Goal: Information Seeking & Learning: Check status

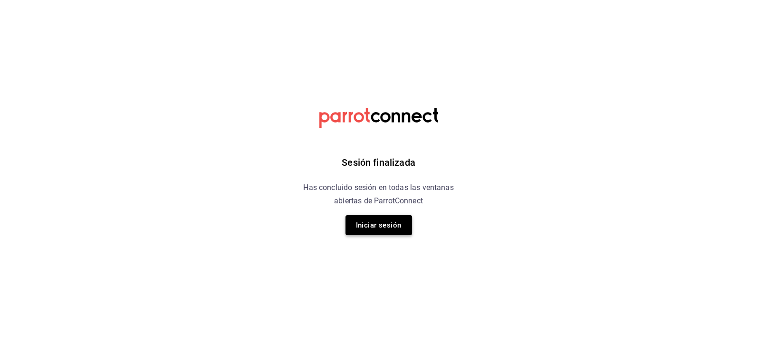
click at [362, 222] on button "Iniciar sesión" at bounding box center [379, 225] width 67 height 20
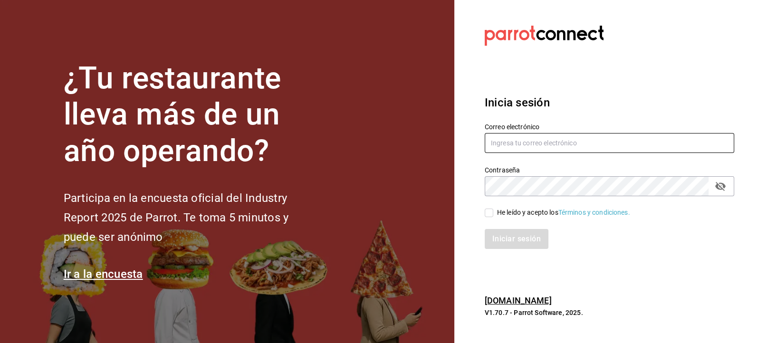
click at [519, 138] on input "text" at bounding box center [610, 143] width 250 height 20
type input "jbazan2908@hotmail.com"
click at [489, 219] on div "Iniciar sesión" at bounding box center [603, 233] width 261 height 31
click at [489, 218] on div "Iniciar sesión" at bounding box center [603, 233] width 261 height 31
click at [489, 216] on input "He leído y acepto los Términos y condiciones." at bounding box center [489, 213] width 9 height 9
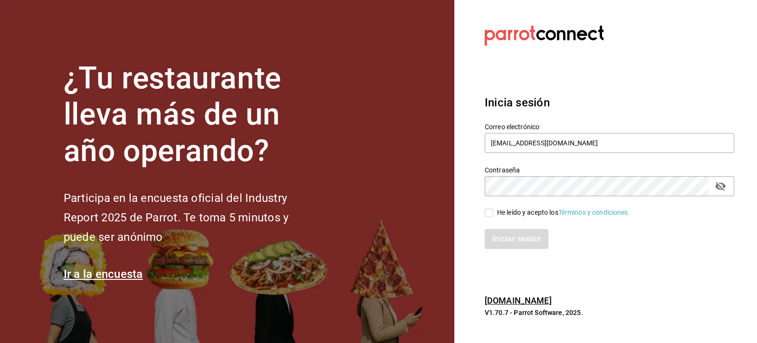
checkbox input "true"
click at [500, 242] on button "Iniciar sesión" at bounding box center [517, 239] width 65 height 20
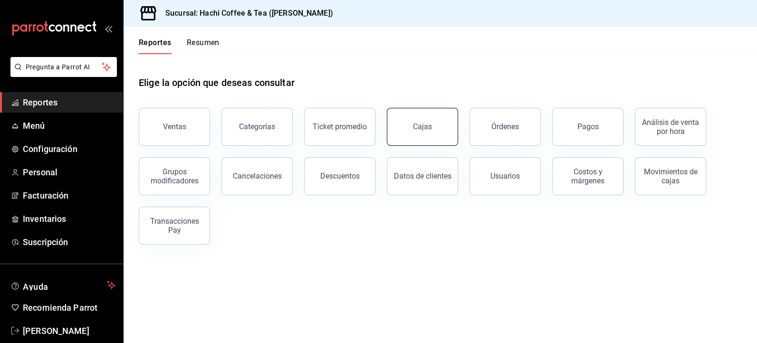
click at [427, 137] on link "Cajas" at bounding box center [422, 127] width 71 height 38
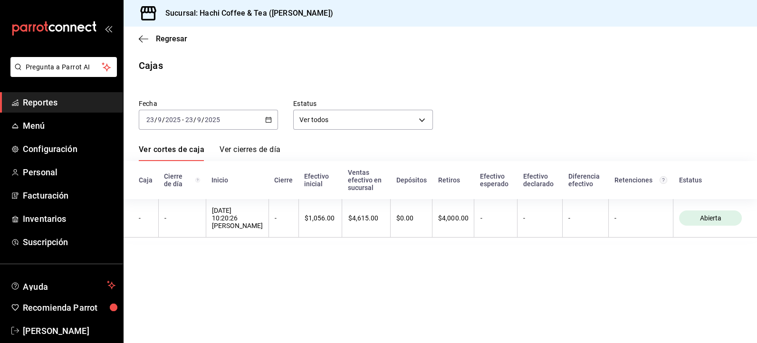
click at [76, 106] on span "Reportes" at bounding box center [69, 102] width 93 height 13
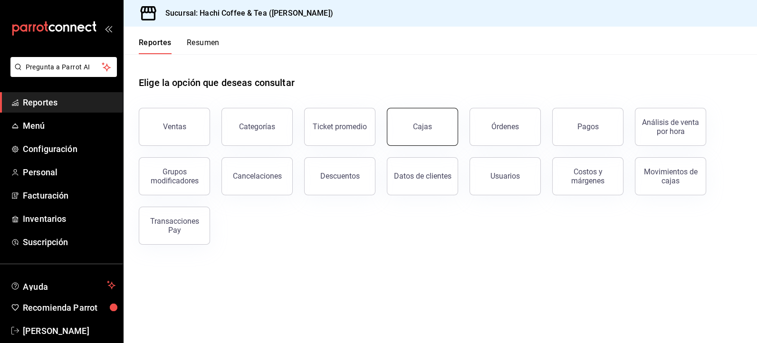
click at [417, 134] on link "Cajas" at bounding box center [422, 127] width 71 height 38
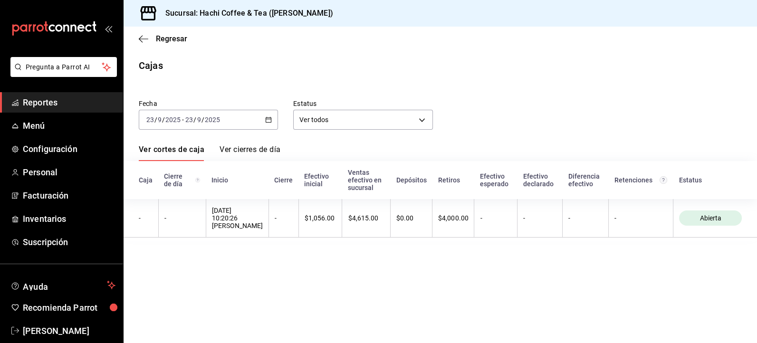
click at [584, 73] on main "Regresar Cajas Fecha 2025-09-23 23 / 9 / 2025 - 2025-09-23 23 / 9 / 2025 Estatu…" at bounding box center [441, 185] width 634 height 317
click at [71, 100] on span "Reportes" at bounding box center [69, 102] width 93 height 13
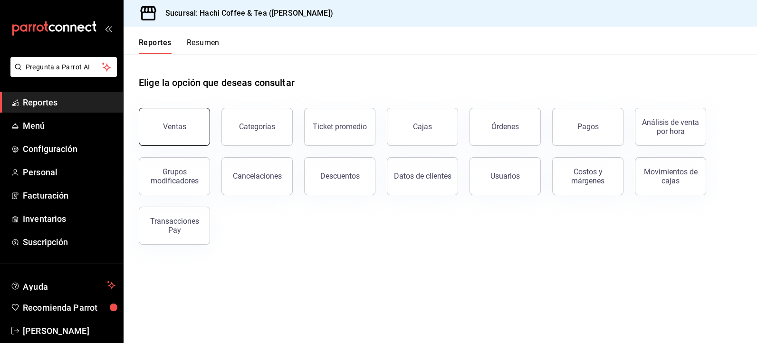
click at [171, 134] on button "Ventas" at bounding box center [174, 127] width 71 height 38
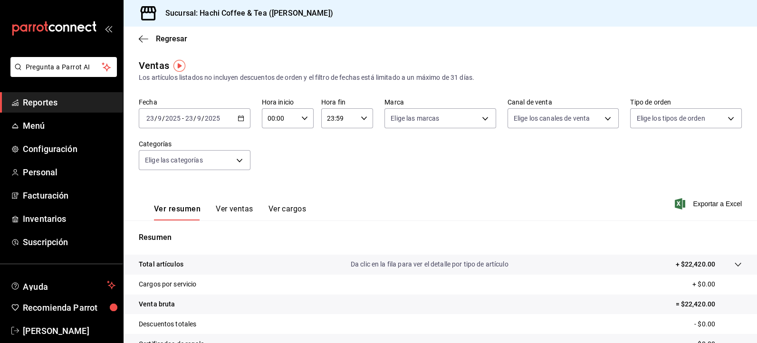
click at [239, 118] on icon "button" at bounding box center [241, 118] width 7 height 7
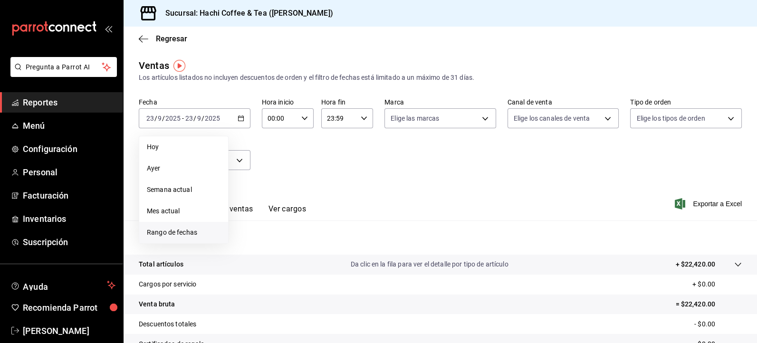
click at [195, 233] on span "Rango de fechas" at bounding box center [184, 233] width 74 height 10
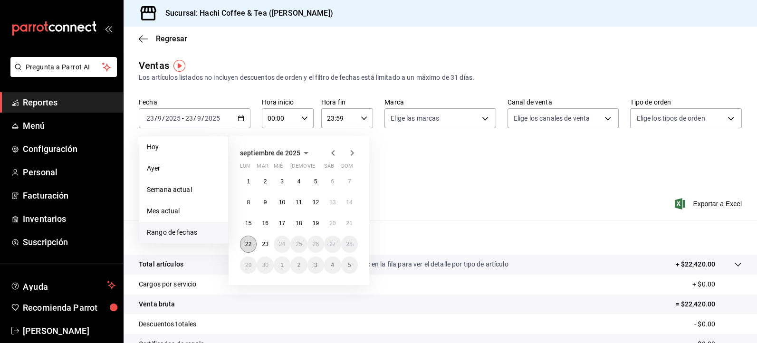
click at [251, 241] on abbr "22" at bounding box center [248, 244] width 6 height 7
click at [261, 244] on button "23" at bounding box center [265, 244] width 17 height 17
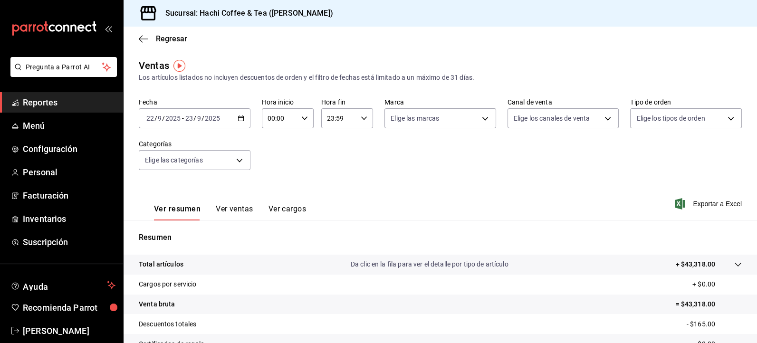
click at [69, 104] on span "Reportes" at bounding box center [69, 102] width 93 height 13
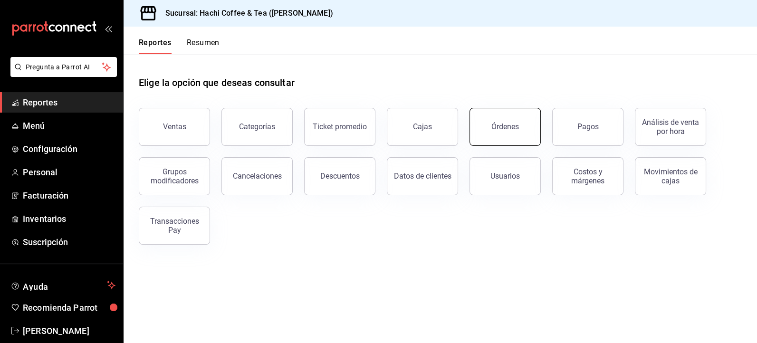
click at [511, 135] on button "Órdenes" at bounding box center [505, 127] width 71 height 38
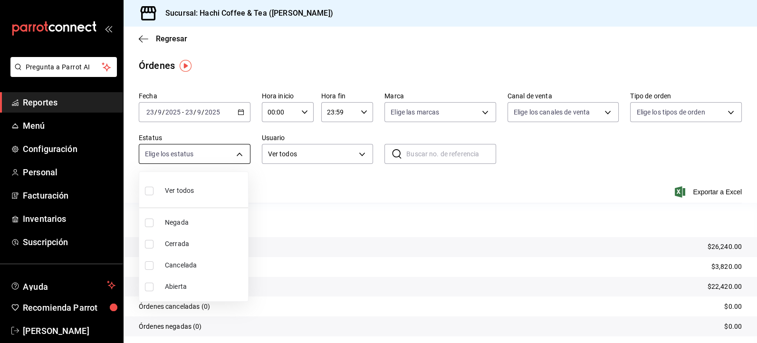
click at [240, 156] on body "Pregunta a Parrot AI Reportes Menú Configuración Personal Facturación Inventari…" at bounding box center [378, 171] width 757 height 343
click at [212, 264] on span "Cancelada" at bounding box center [204, 265] width 79 height 10
type input "CANCELED"
checkbox input "true"
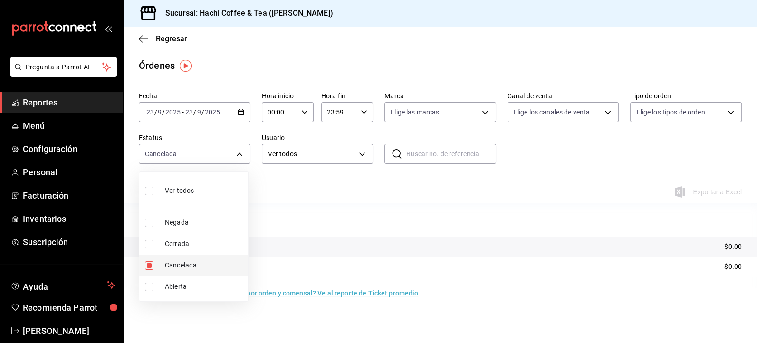
click at [163, 267] on li "Cancelada" at bounding box center [193, 265] width 109 height 21
checkbox input "false"
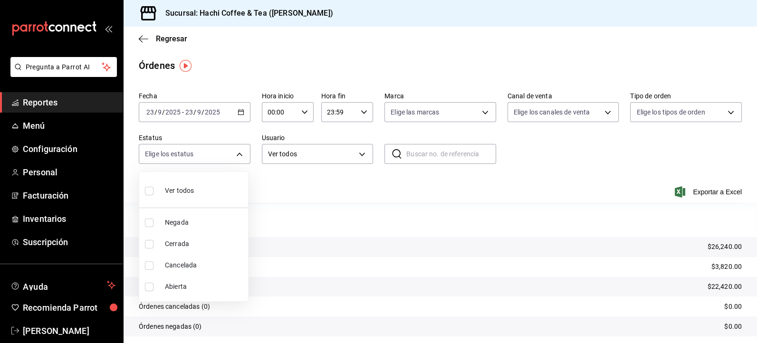
drag, startPoint x: 347, startPoint y: 222, endPoint x: 359, endPoint y: 191, distance: 33.1
click at [359, 191] on div at bounding box center [378, 171] width 757 height 343
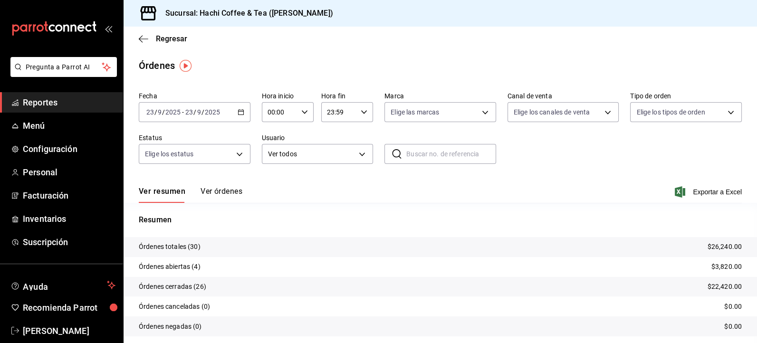
click at [41, 102] on span "Reportes" at bounding box center [69, 102] width 93 height 13
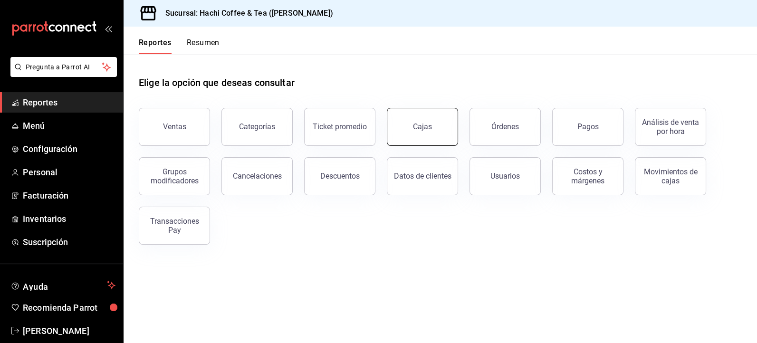
click at [430, 134] on link "Cajas" at bounding box center [422, 127] width 71 height 38
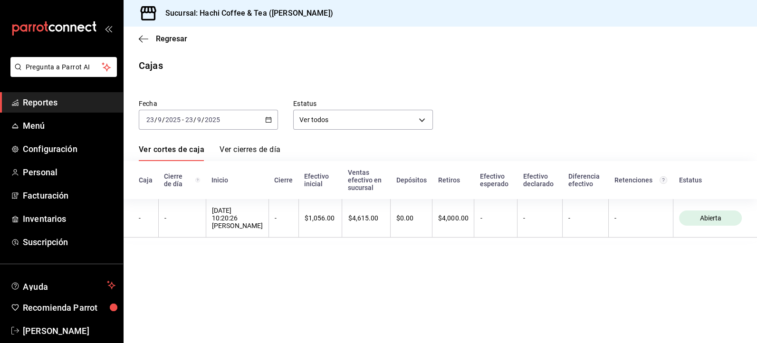
click at [54, 103] on span "Reportes" at bounding box center [69, 102] width 93 height 13
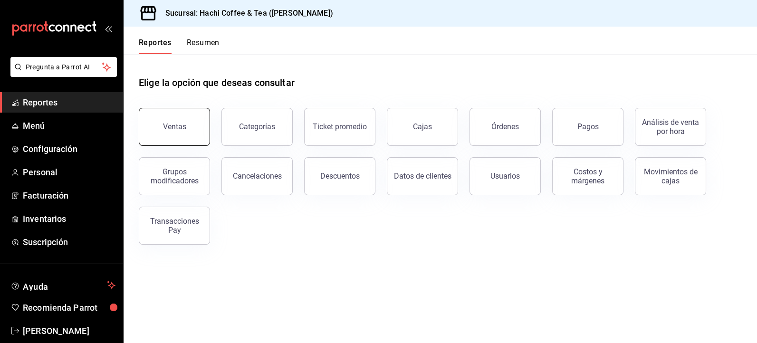
click at [197, 130] on button "Ventas" at bounding box center [174, 127] width 71 height 38
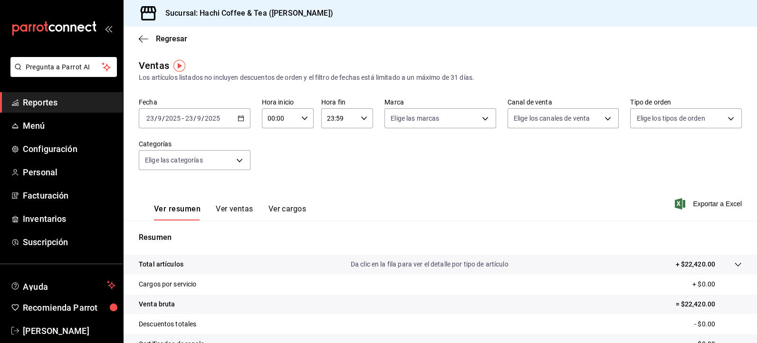
click at [74, 107] on span "Reportes" at bounding box center [69, 102] width 93 height 13
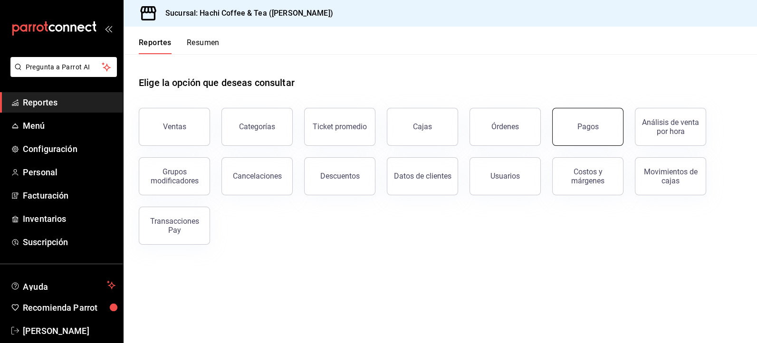
click at [569, 145] on div "Pagos" at bounding box center [582, 120] width 83 height 49
click at [576, 136] on button "Pagos" at bounding box center [587, 127] width 71 height 38
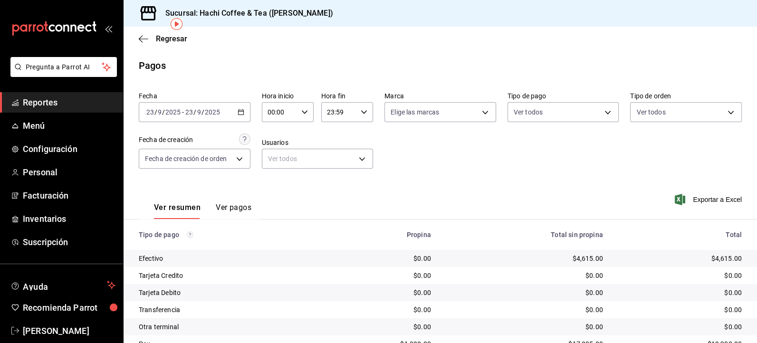
scroll to position [41, 0]
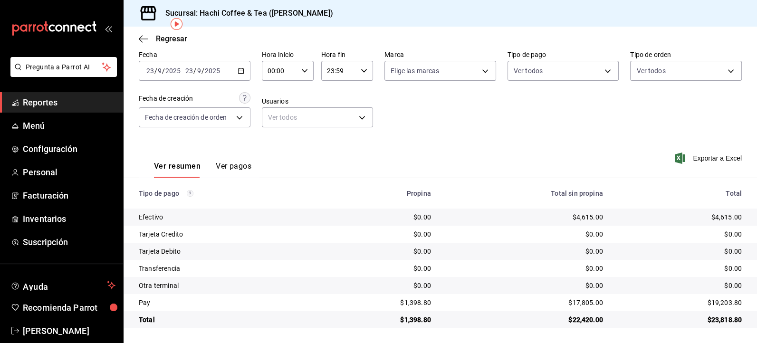
click at [230, 165] on button "Ver pagos" at bounding box center [234, 170] width 36 height 16
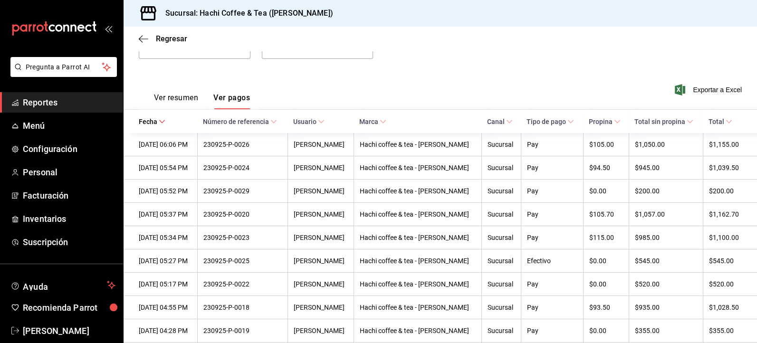
scroll to position [136, 0]
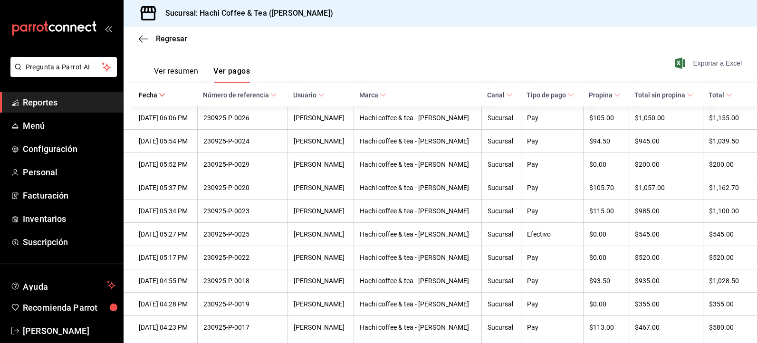
click at [702, 64] on span "Exportar a Excel" at bounding box center [709, 63] width 65 height 11
click at [35, 100] on span "Reportes" at bounding box center [69, 102] width 93 height 13
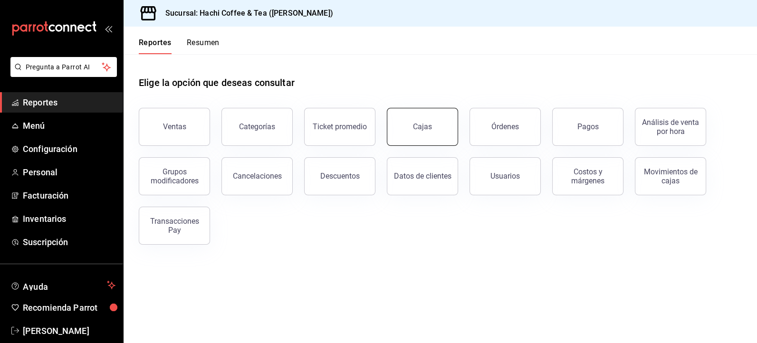
click at [428, 124] on div "Cajas" at bounding box center [422, 126] width 19 height 11
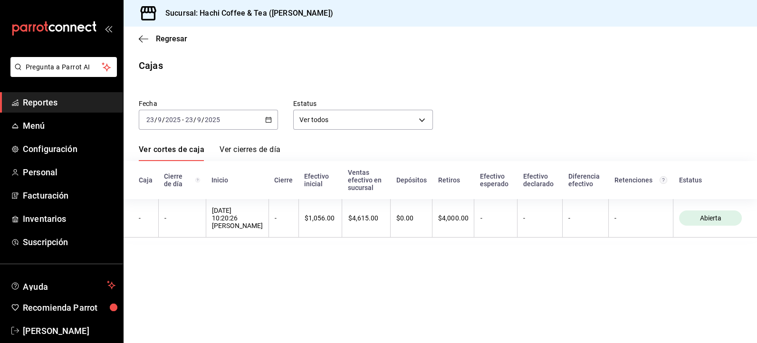
click at [739, 71] on div "Cajas" at bounding box center [441, 65] width 634 height 14
click at [30, 106] on span "Reportes" at bounding box center [69, 102] width 93 height 13
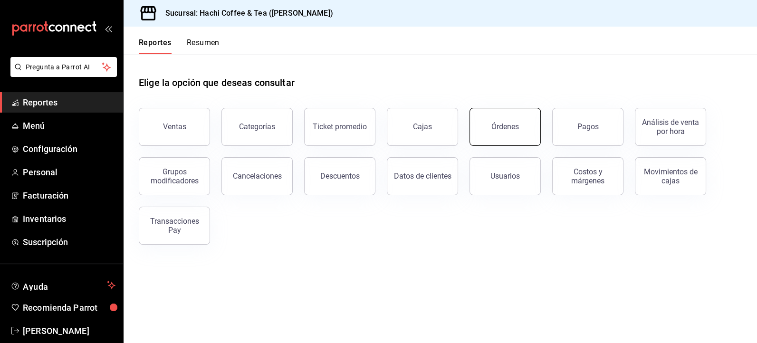
click at [500, 136] on button "Órdenes" at bounding box center [505, 127] width 71 height 38
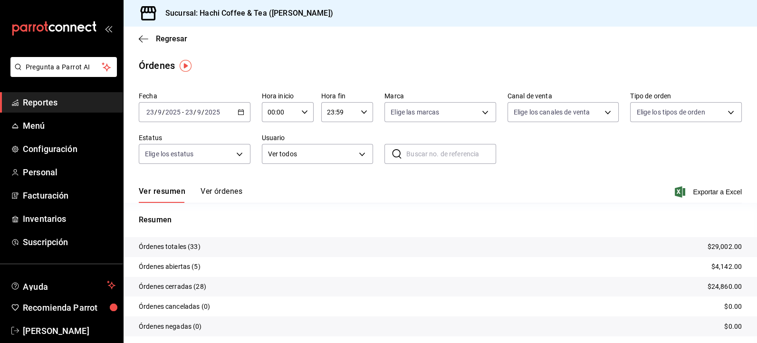
click at [242, 115] on div "2025-09-23 23 / 9 / 2025 - 2025-09-23 23 / 9 / 2025" at bounding box center [195, 112] width 112 height 20
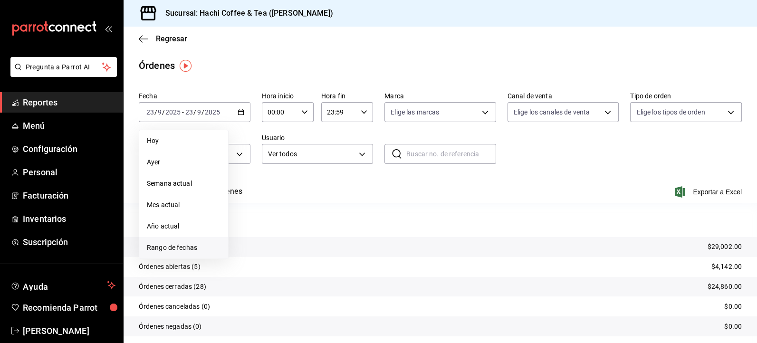
click at [162, 245] on span "Rango de fechas" at bounding box center [184, 248] width 74 height 10
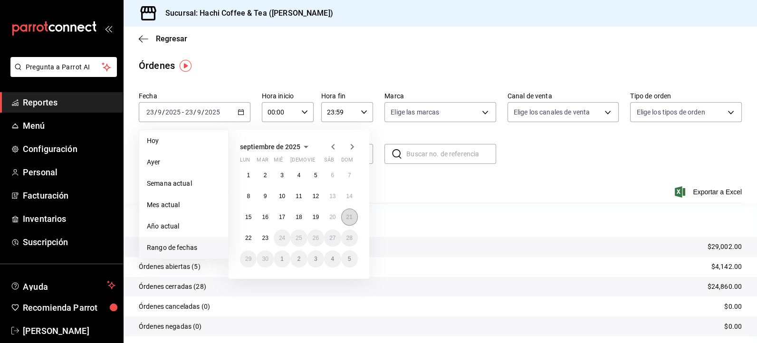
click at [350, 220] on abbr "21" at bounding box center [349, 217] width 6 height 7
click at [350, 220] on p "Resumen" at bounding box center [440, 219] width 603 height 11
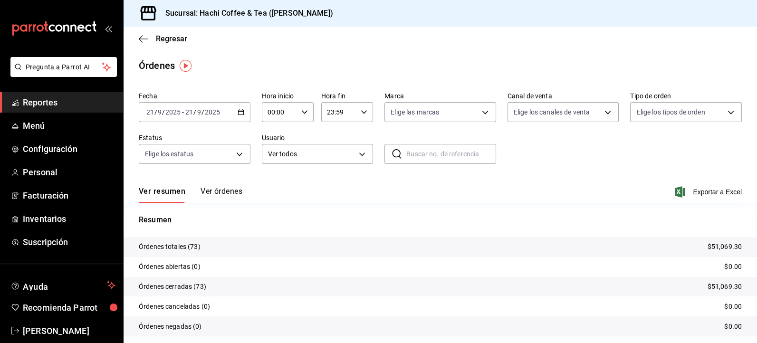
click at [223, 194] on button "Ver órdenes" at bounding box center [222, 195] width 42 height 16
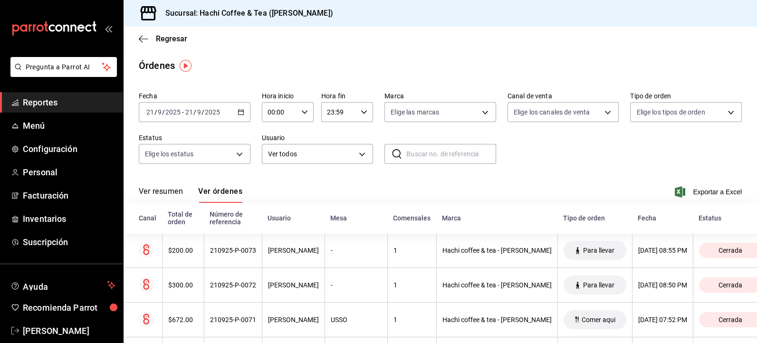
click at [62, 109] on link "Reportes" at bounding box center [61, 102] width 123 height 20
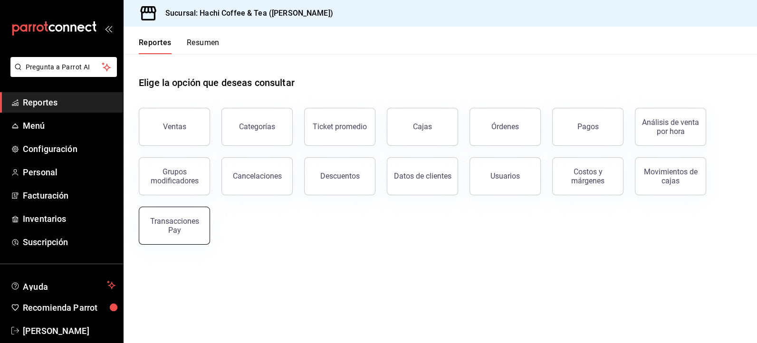
click at [187, 237] on button "Transacciones Pay" at bounding box center [174, 226] width 71 height 38
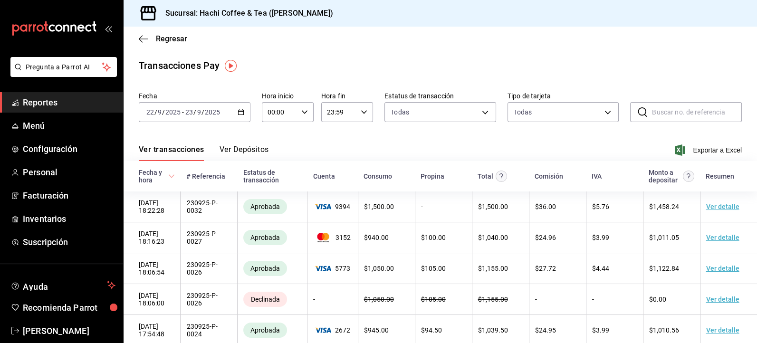
click at [238, 115] on \(Stroke\) "button" at bounding box center [241, 112] width 6 height 5
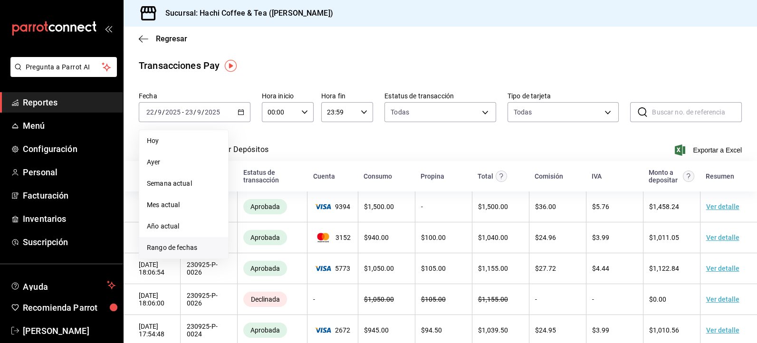
click at [159, 247] on span "Rango de fechas" at bounding box center [184, 248] width 74 height 10
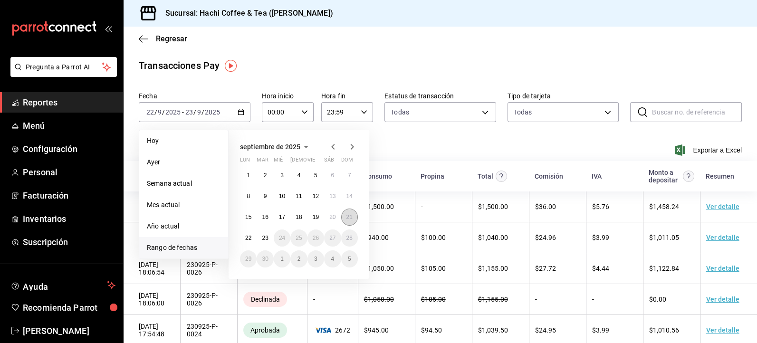
click at [345, 217] on button "21" at bounding box center [349, 217] width 17 height 17
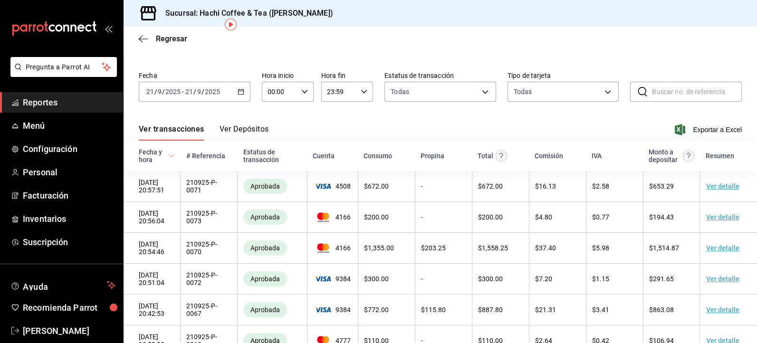
scroll to position [41, 0]
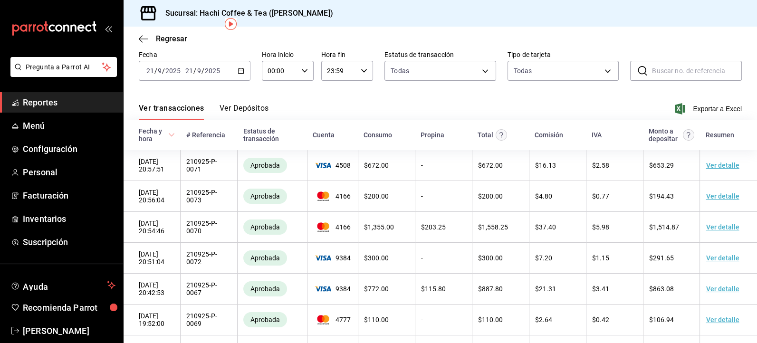
click at [169, 135] on icon at bounding box center [171, 135] width 7 height 7
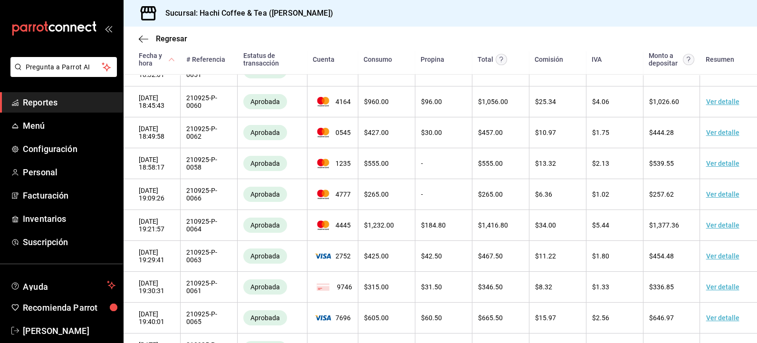
scroll to position [1595, 0]
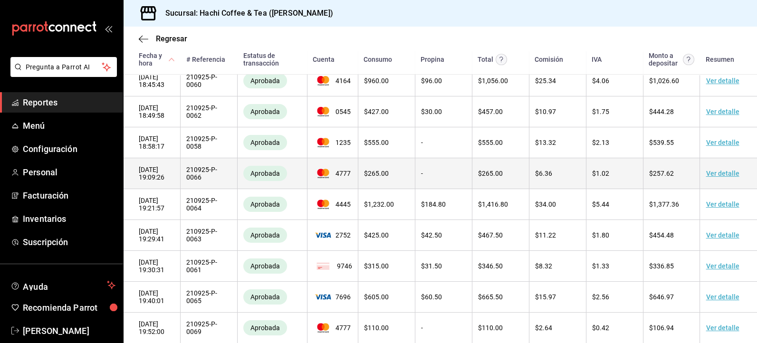
click at [715, 177] on link "Ver detalle" at bounding box center [722, 174] width 33 height 8
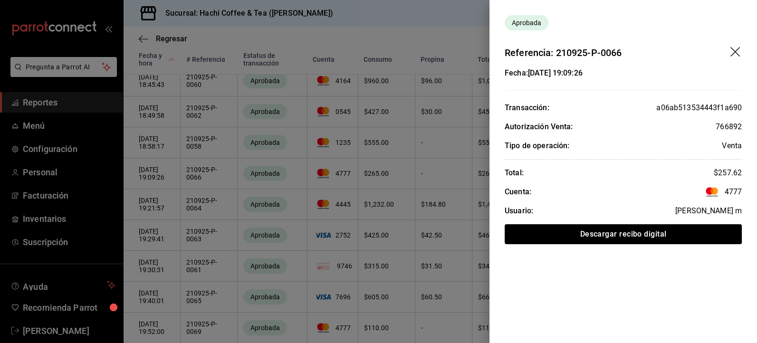
click at [735, 50] on icon "drag" at bounding box center [735, 52] width 11 height 11
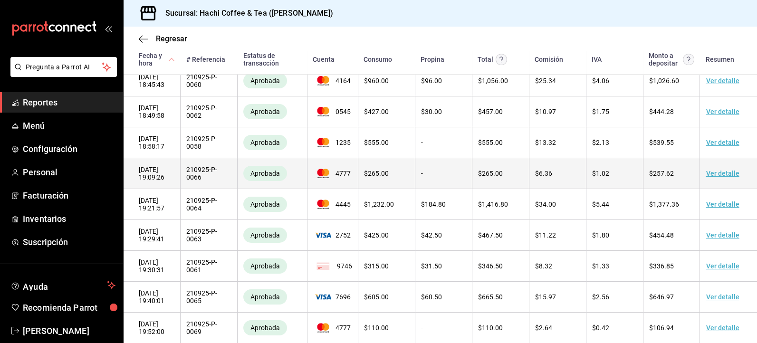
click at [652, 177] on span "$ 257.62" at bounding box center [661, 174] width 25 height 8
click at [710, 177] on link "Ver detalle" at bounding box center [722, 174] width 33 height 8
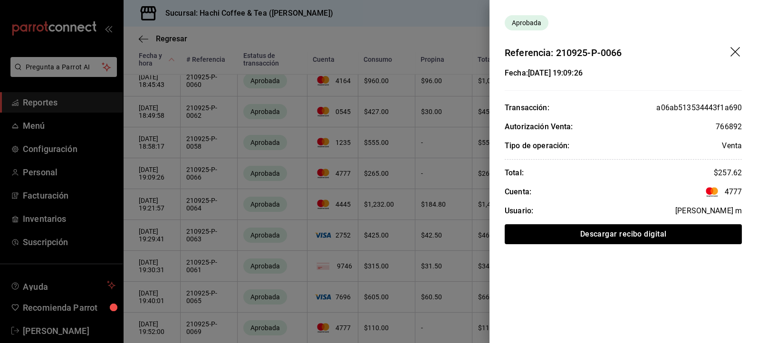
click at [738, 54] on icon "drag" at bounding box center [735, 52] width 10 height 10
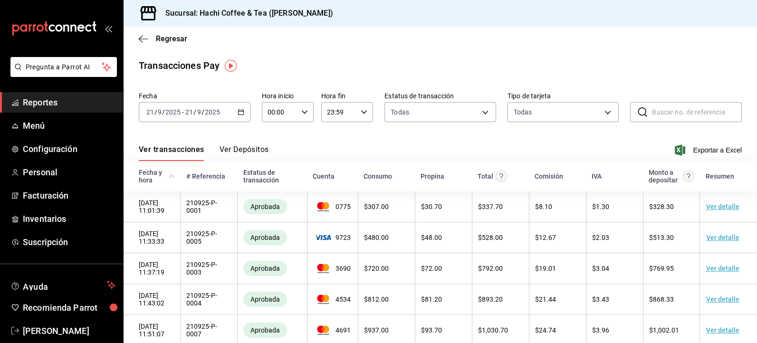
click at [53, 99] on span "Reportes" at bounding box center [69, 102] width 93 height 13
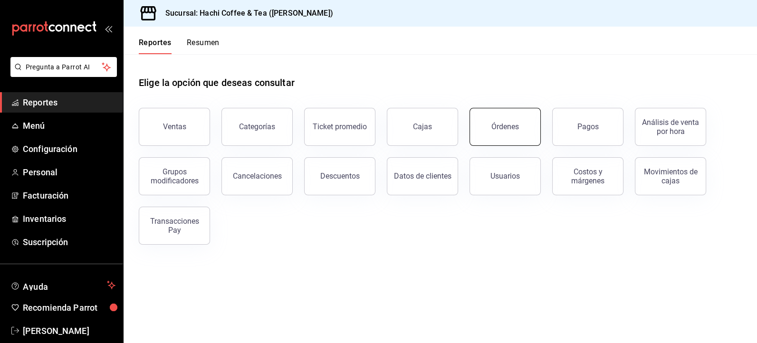
click at [523, 134] on button "Órdenes" at bounding box center [505, 127] width 71 height 38
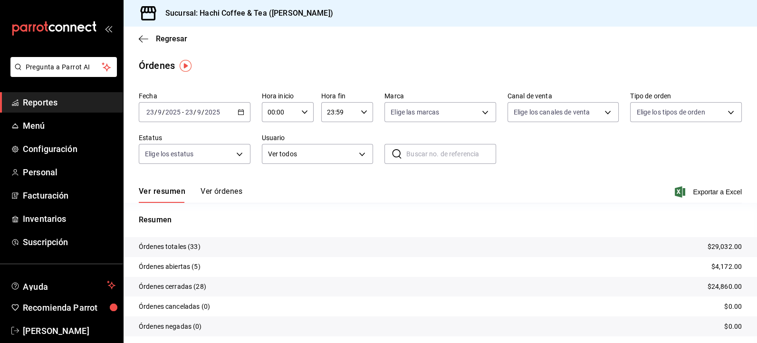
click at [223, 191] on button "Ver órdenes" at bounding box center [222, 195] width 42 height 16
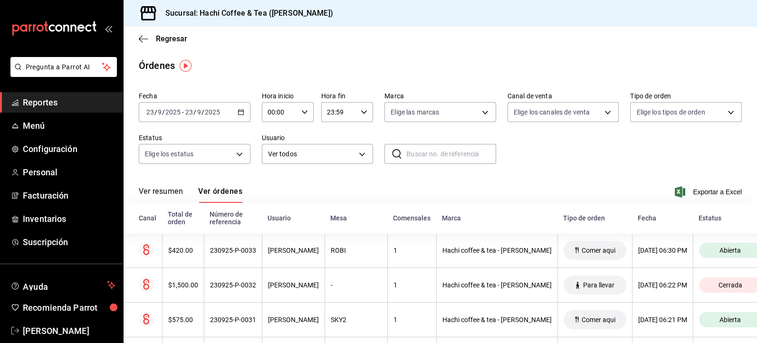
click at [229, 222] on div "Número de referencia" at bounding box center [233, 218] width 47 height 15
click at [238, 115] on \(Stroke\) "button" at bounding box center [241, 112] width 6 height 5
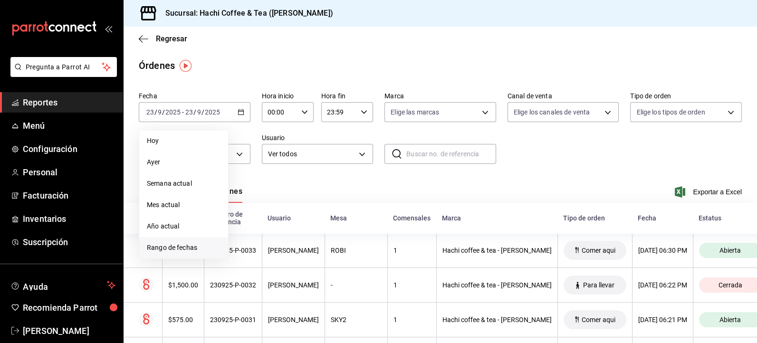
click at [175, 250] on span "Rango de fechas" at bounding box center [184, 248] width 74 height 10
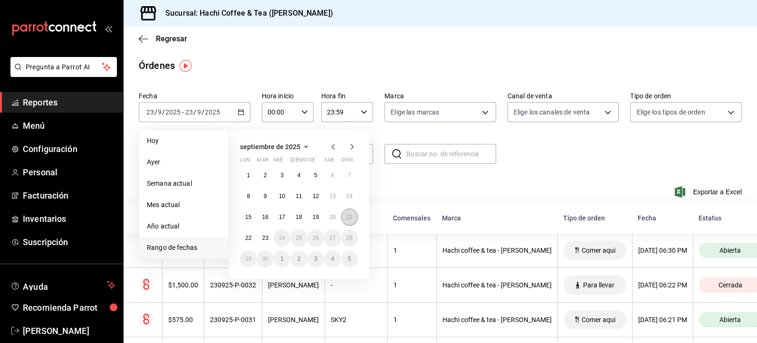
click at [347, 217] on abbr "21" at bounding box center [349, 217] width 6 height 7
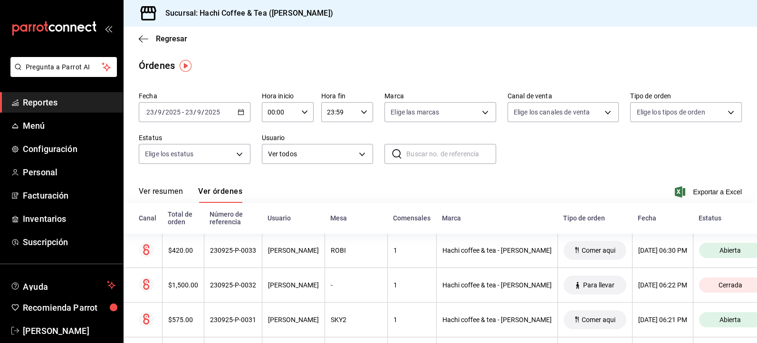
click at [581, 168] on div "Fecha [DATE] [DATE] - [DATE] [DATE] Hora inicio 00:00 Hora inicio Hora fin 23:5…" at bounding box center [440, 131] width 603 height 87
click at [239, 112] on icon "button" at bounding box center [241, 112] width 7 height 7
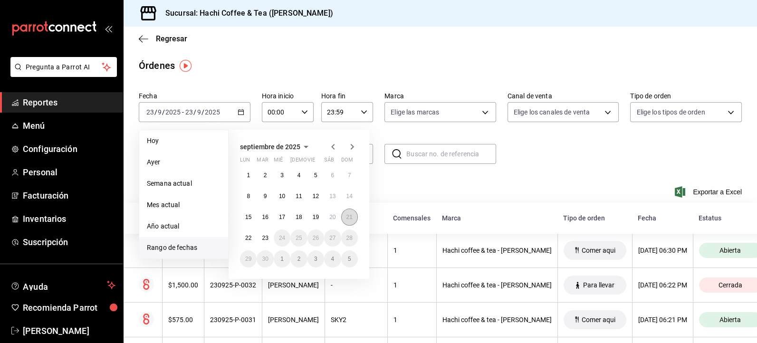
click at [351, 219] on abbr "21" at bounding box center [349, 217] width 6 height 7
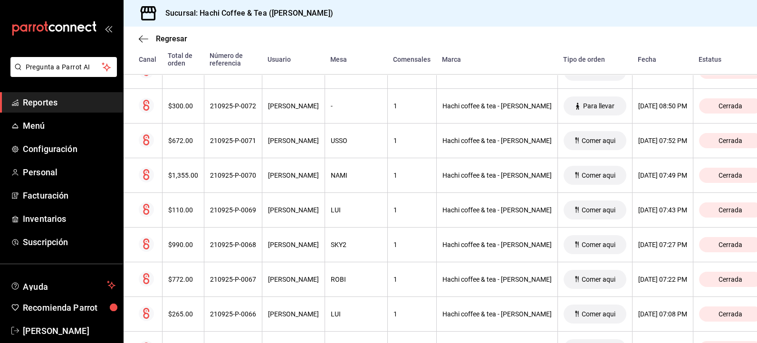
scroll to position [204, 0]
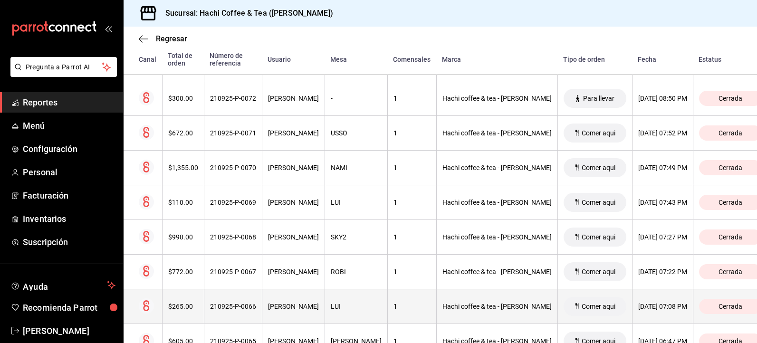
click at [638, 306] on div "[DATE] 07:08 PM" at bounding box center [662, 307] width 49 height 8
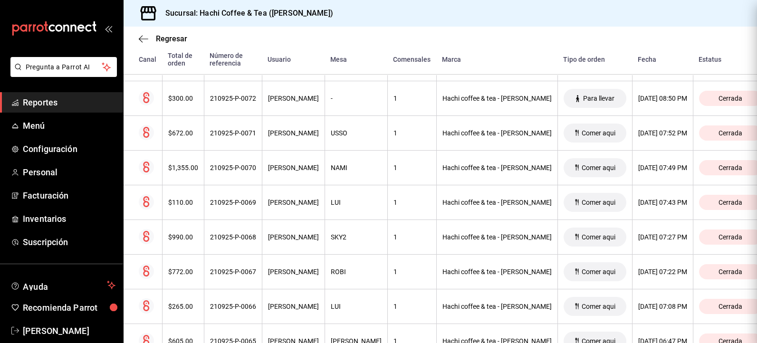
scroll to position [0, 0]
click at [82, 108] on span "Reportes" at bounding box center [69, 102] width 93 height 13
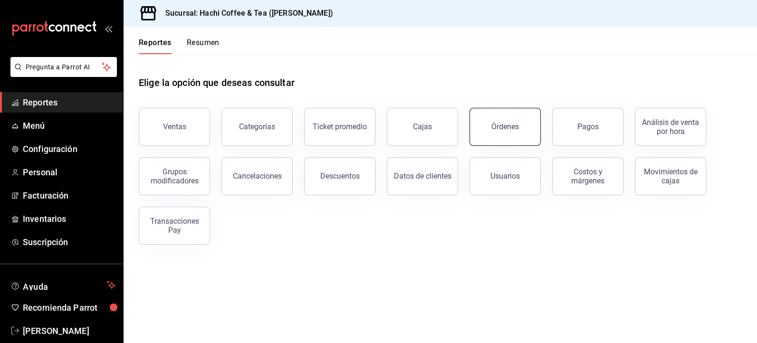
click at [512, 135] on button "Órdenes" at bounding box center [505, 127] width 71 height 38
